Goal: Information Seeking & Learning: Learn about a topic

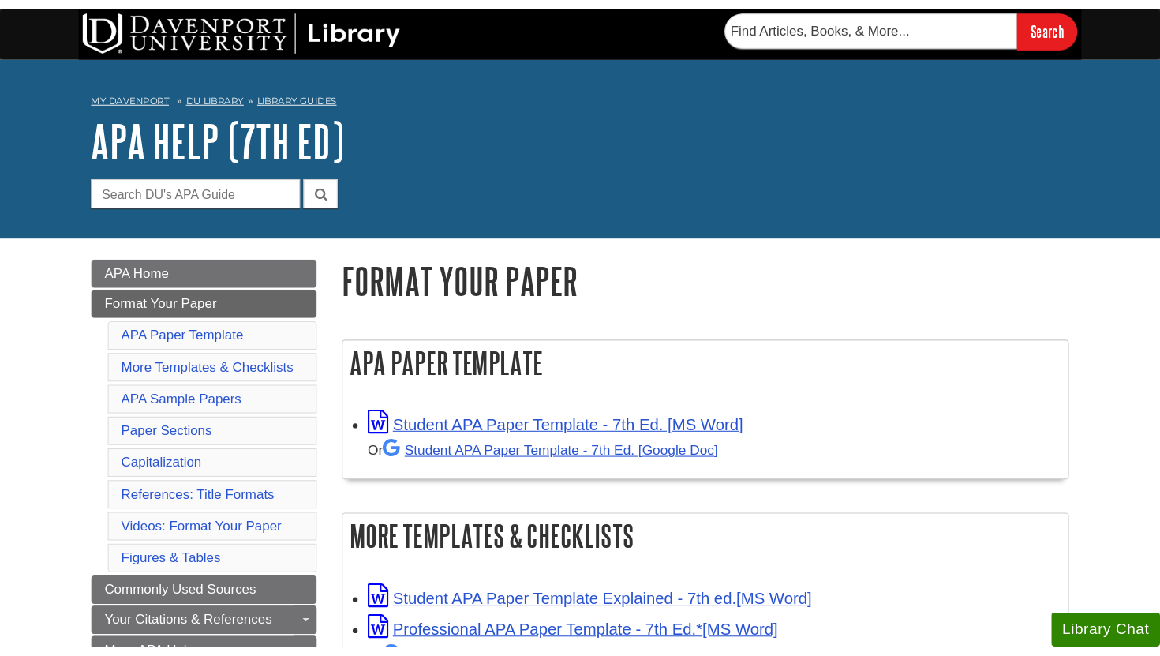
scroll to position [103, 0]
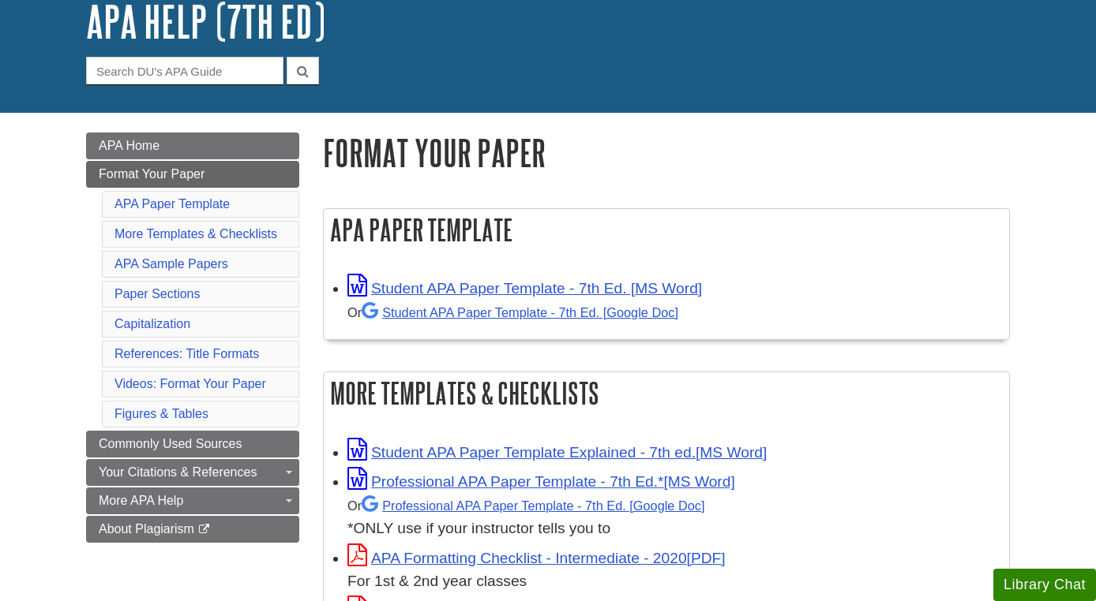
click at [444, 302] on div "Or Student APA Paper Template - 7th Ed. [Google Doc]" at bounding box center [674, 313] width 654 height 24
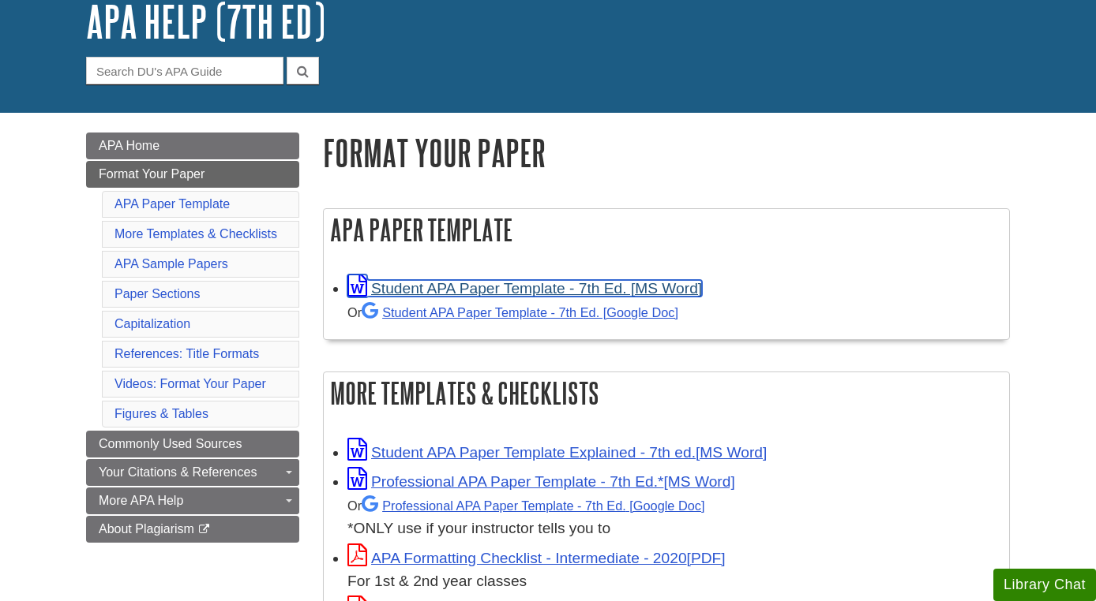
click at [445, 291] on link "Student APA Paper Template - 7th Ed. [MS Word]" at bounding box center [524, 288] width 354 height 17
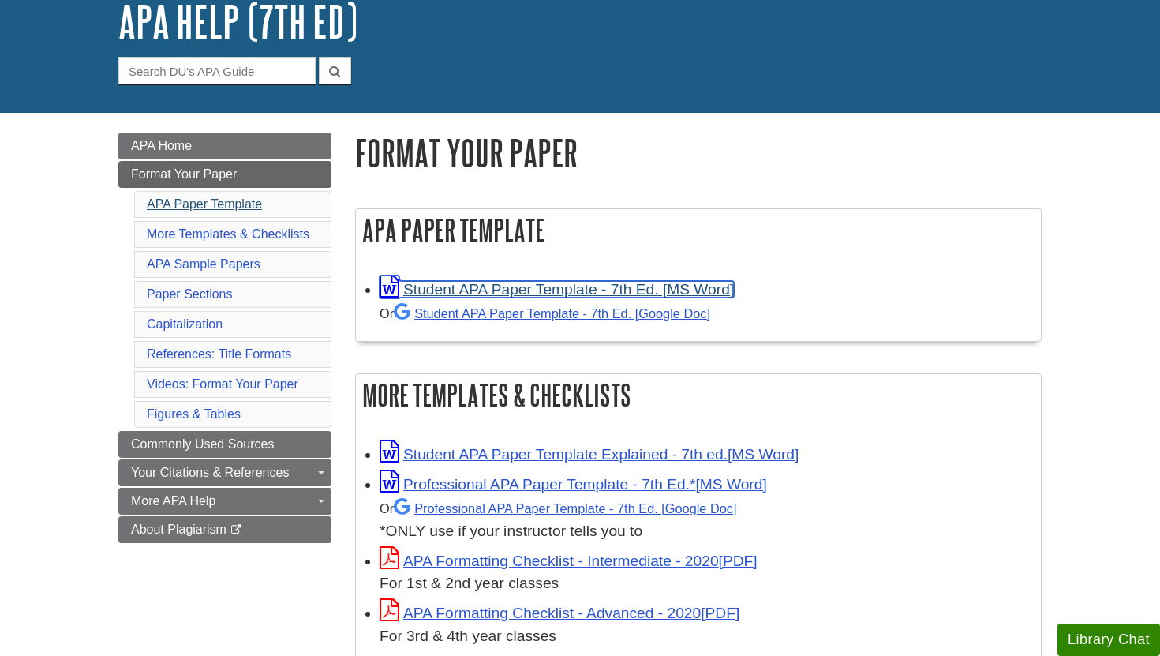
scroll to position [0, 0]
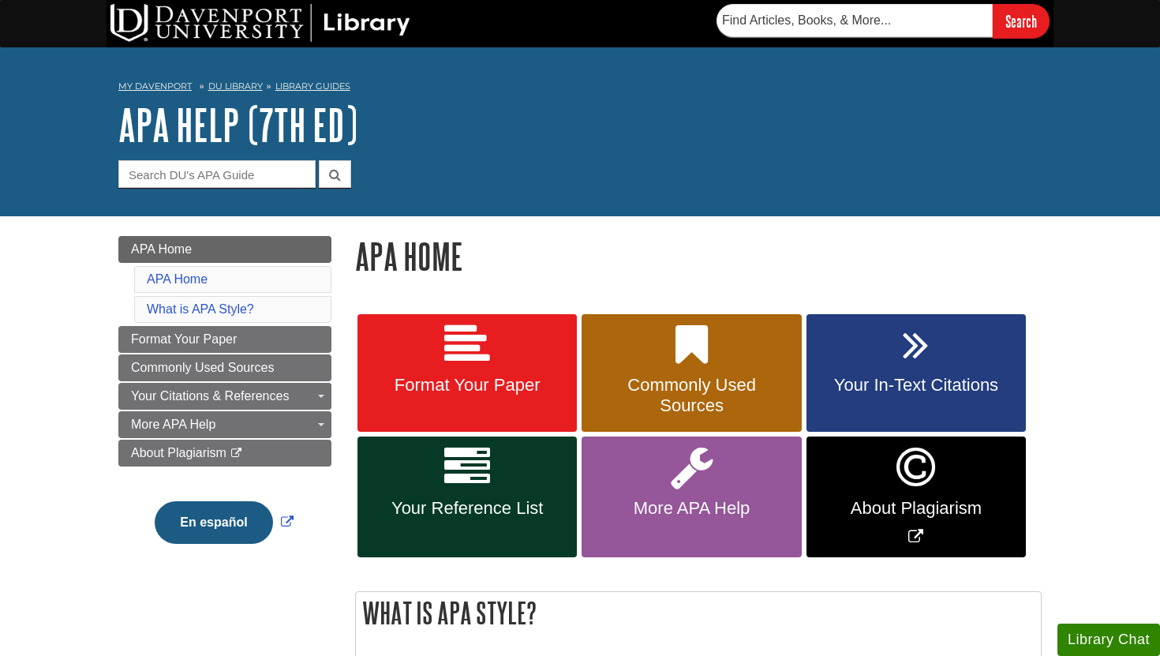
scroll to position [97, 0]
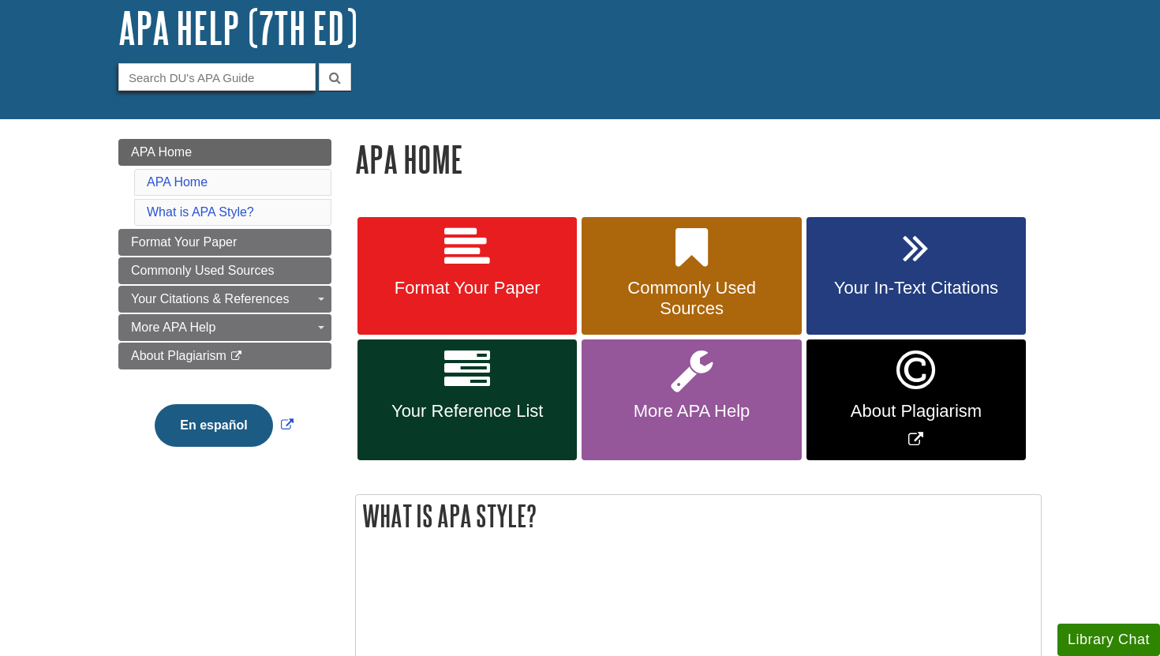
click at [237, 77] on input "Guide Search Terms" at bounding box center [216, 77] width 197 height 28
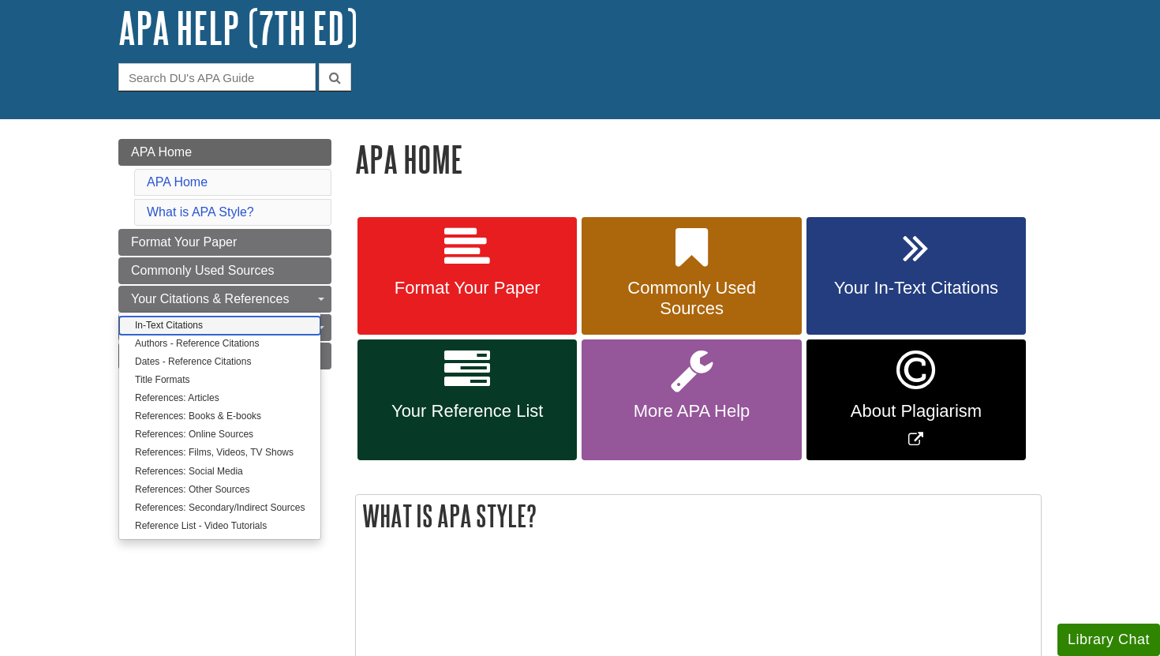
click at [239, 324] on link "In-Text Citations" at bounding box center [219, 326] width 201 height 18
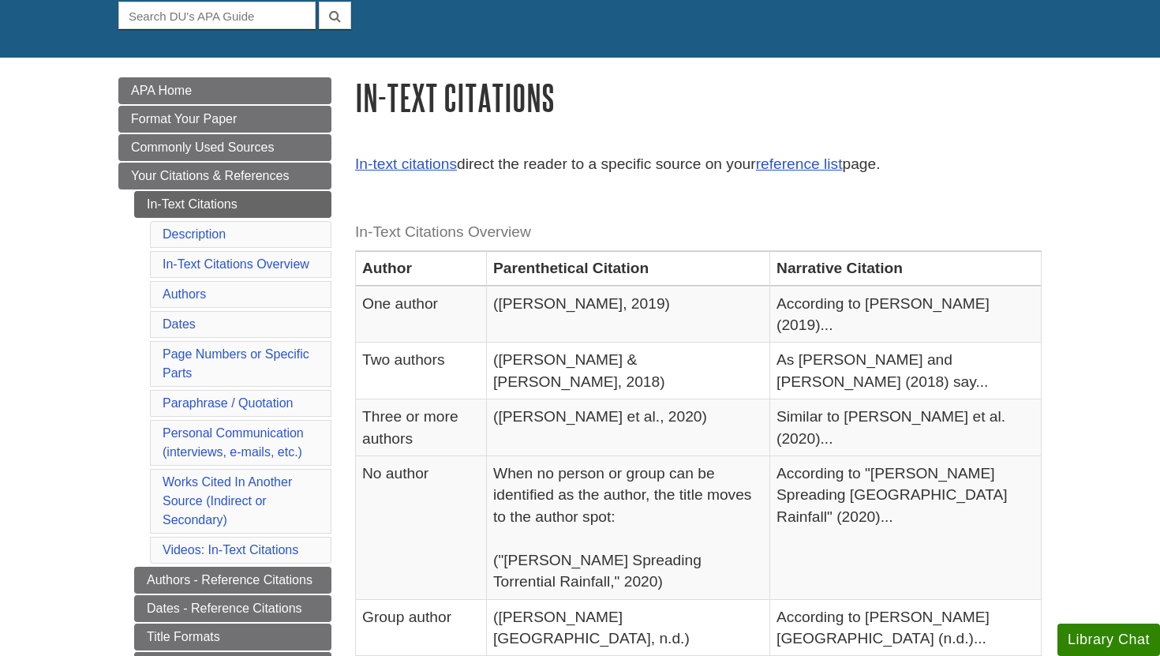
scroll to position [159, 0]
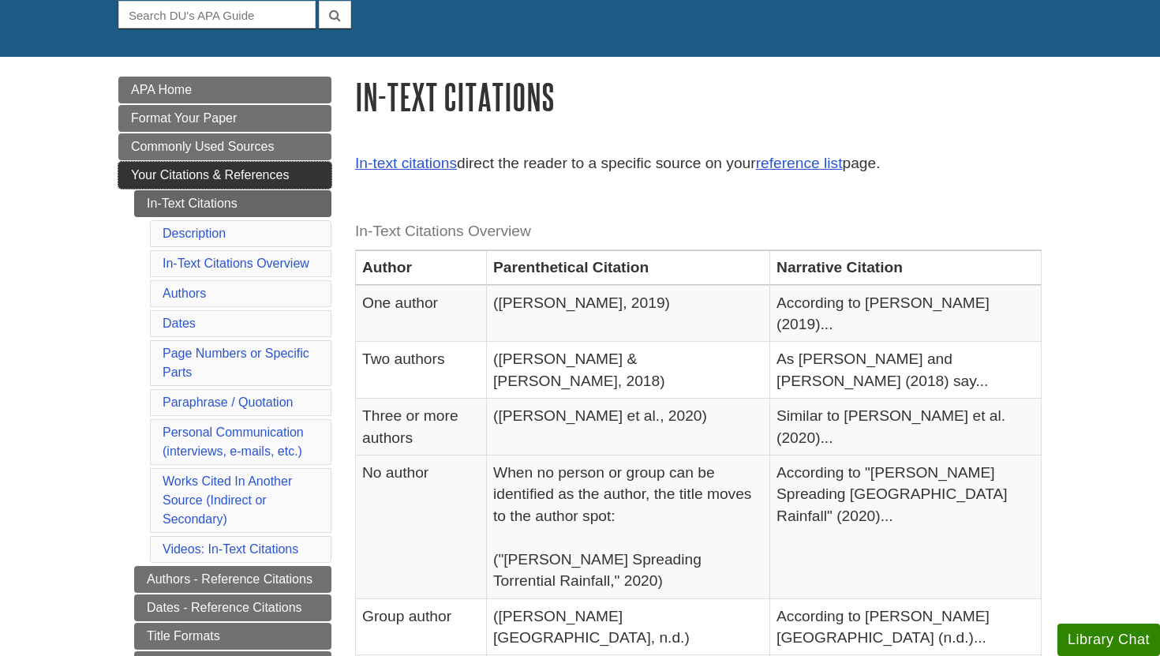
click at [263, 171] on span "Your Citations & References" at bounding box center [210, 174] width 158 height 13
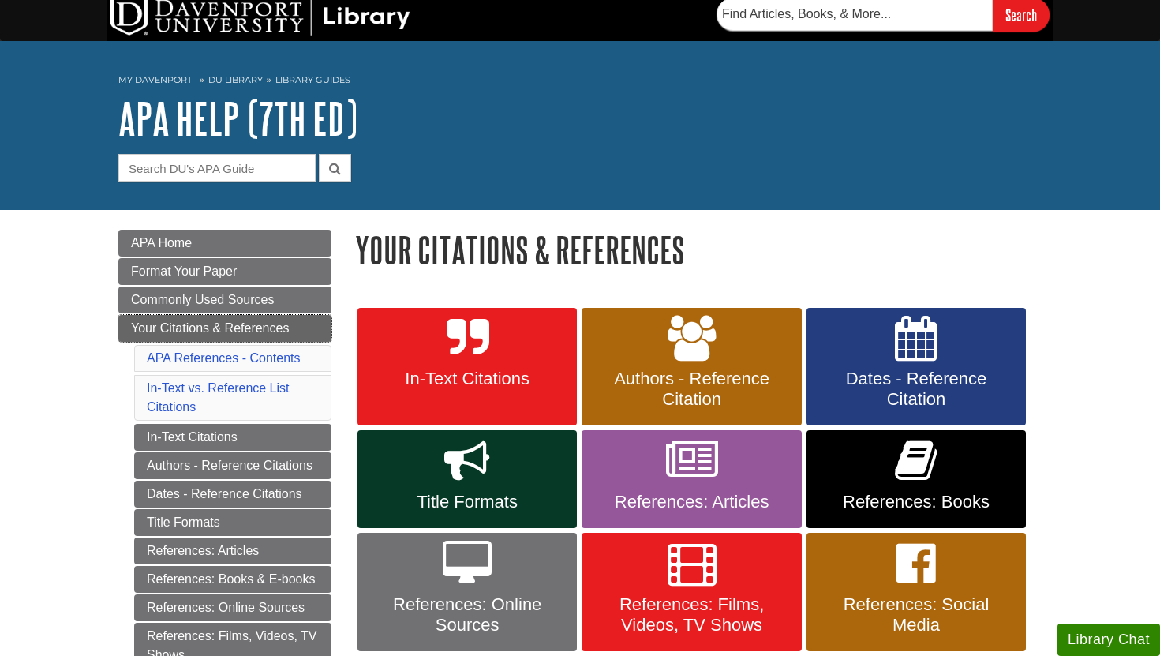
scroll to position [2, 0]
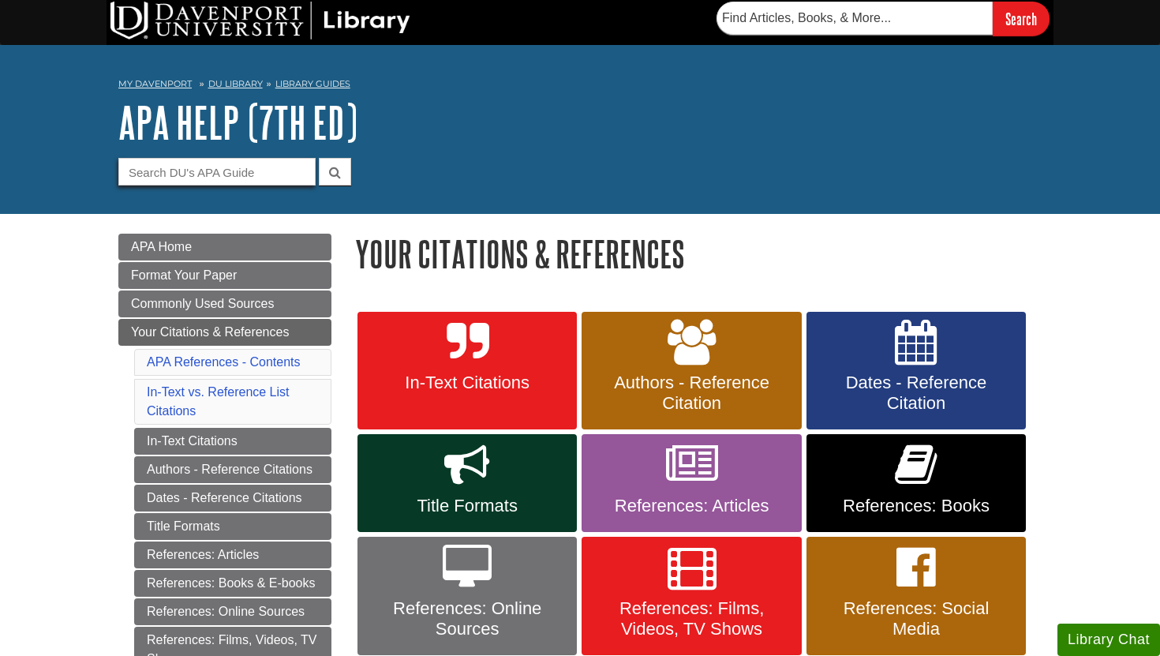
click at [269, 175] on input "Guide Search Terms" at bounding box center [216, 172] width 197 height 28
type input "c"
type input "department names"
click at [319, 158] on button "submit" at bounding box center [335, 172] width 32 height 28
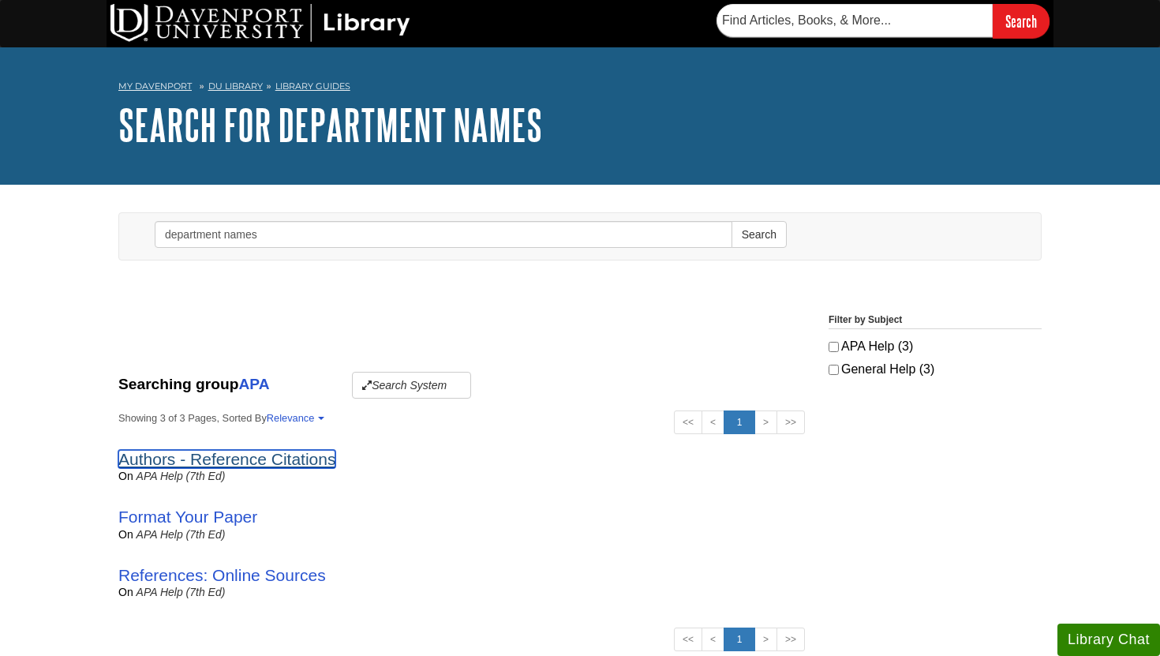
click at [245, 455] on link "Authors - Reference Citations" at bounding box center [226, 459] width 217 height 18
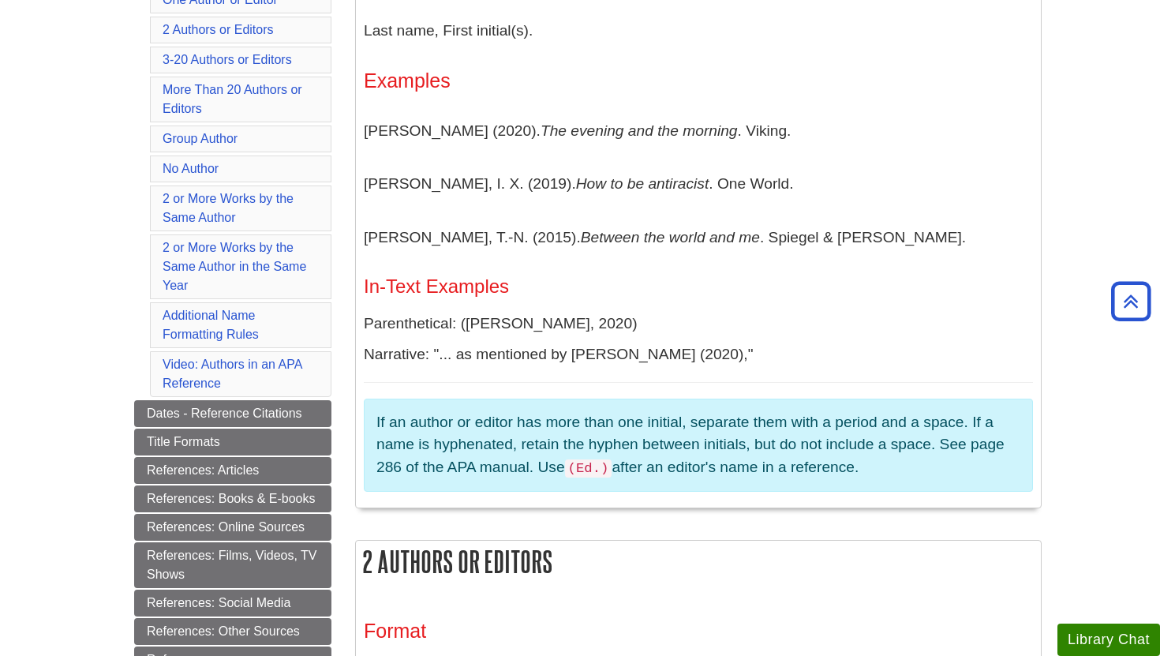
scroll to position [365, 0]
